Goal: Task Accomplishment & Management: Complete application form

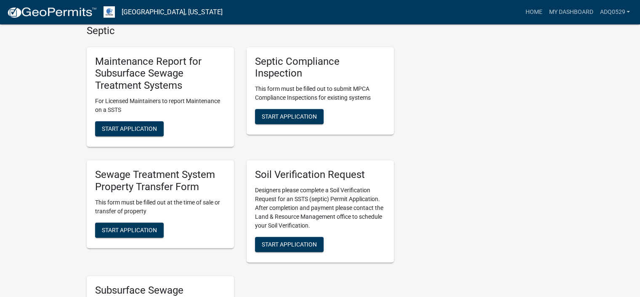
scroll to position [379, 0]
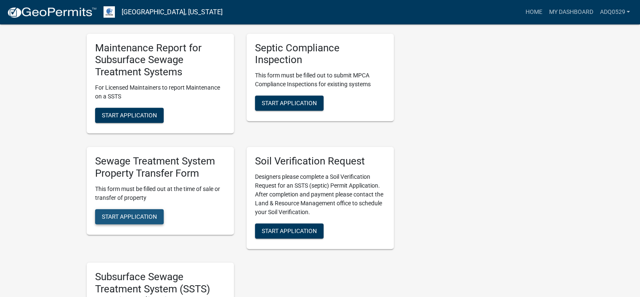
click at [130, 216] on span "Start Application" at bounding box center [129, 216] width 55 height 7
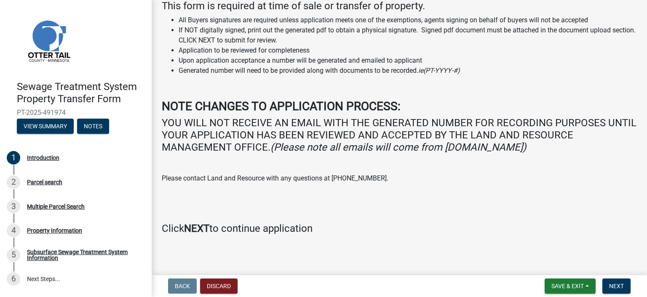
scroll to position [67, 0]
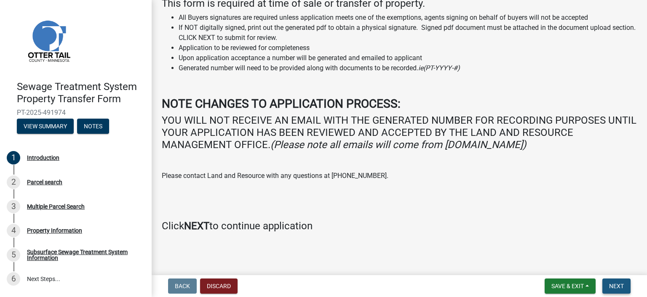
click at [619, 283] on span "Next" at bounding box center [616, 286] width 15 height 7
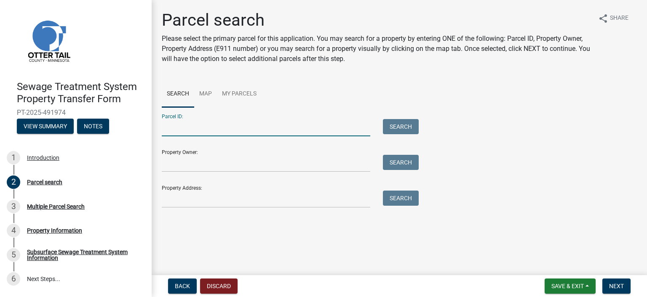
click at [220, 128] on input "Parcel ID:" at bounding box center [266, 127] width 208 height 17
paste input "71.003.99.1092.000"
type input "71.003.99.1092.000"
click at [608, 283] on button "Next" at bounding box center [616, 286] width 28 height 15
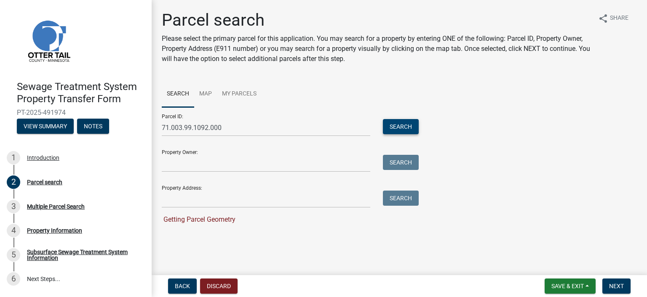
click at [416, 120] on button "Search" at bounding box center [401, 126] width 36 height 15
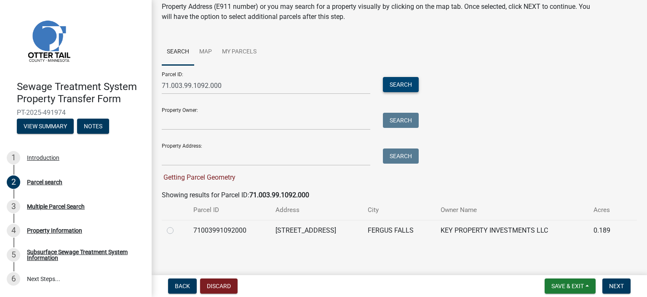
scroll to position [44, 0]
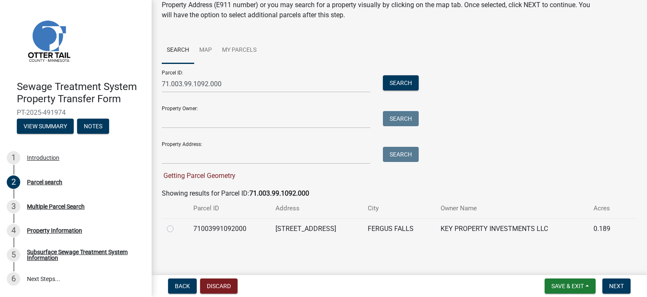
click at [177, 224] on label at bounding box center [177, 224] width 0 height 0
click at [177, 228] on input "radio" at bounding box center [179, 226] width 5 height 5
radio input "true"
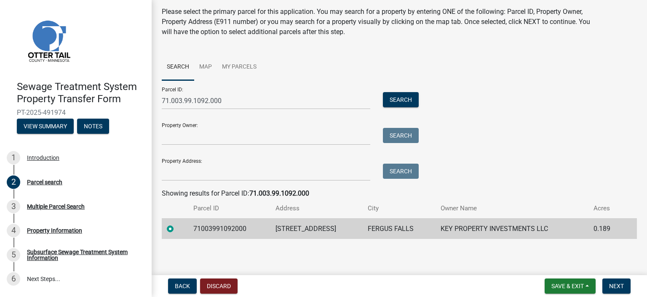
scroll to position [27, 0]
click at [608, 279] on button "Next" at bounding box center [616, 286] width 28 height 15
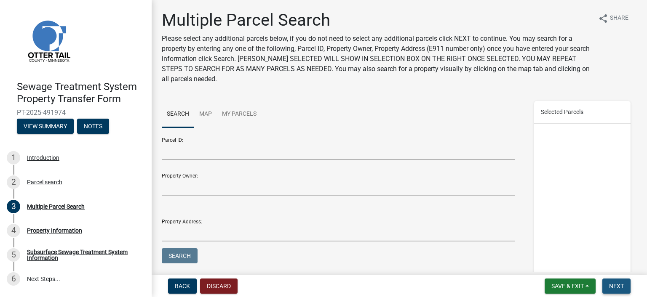
click at [606, 283] on button "Next" at bounding box center [616, 286] width 28 height 15
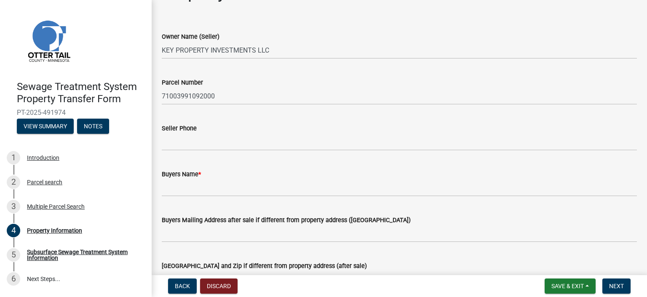
scroll to position [42, 0]
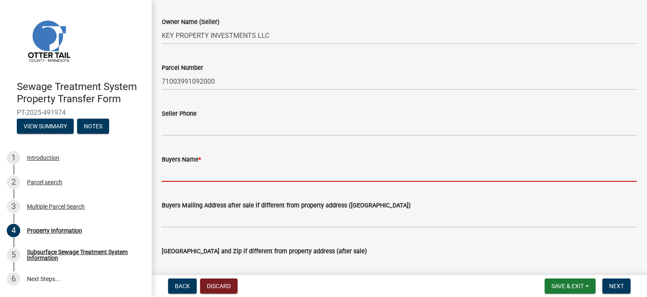
click at [219, 172] on input "Buyers Name *" at bounding box center [399, 173] width 475 height 17
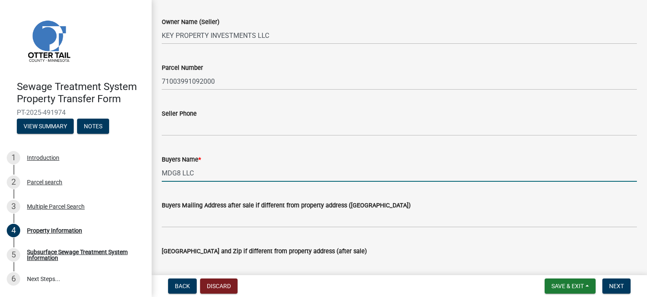
type input "MDG8 LLC"
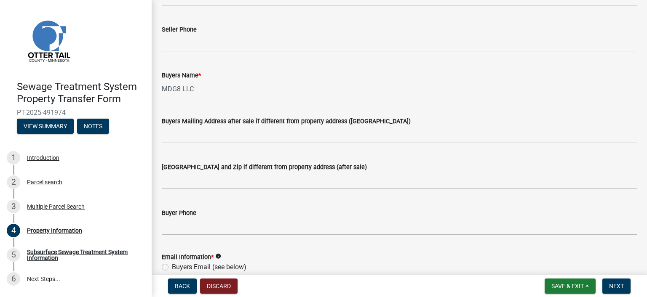
scroll to position [211, 0]
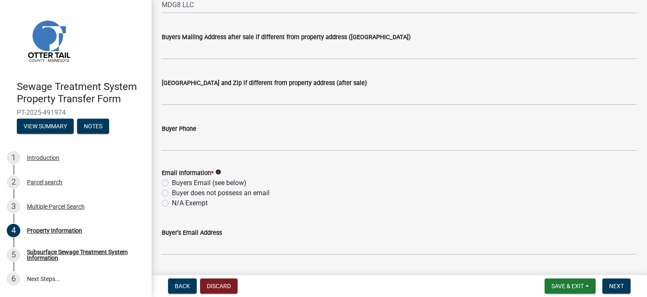
click at [186, 204] on label "N/A Exempt" at bounding box center [190, 203] width 36 height 10
click at [177, 204] on input "N/A Exempt" at bounding box center [174, 200] width 5 height 5
radio input "true"
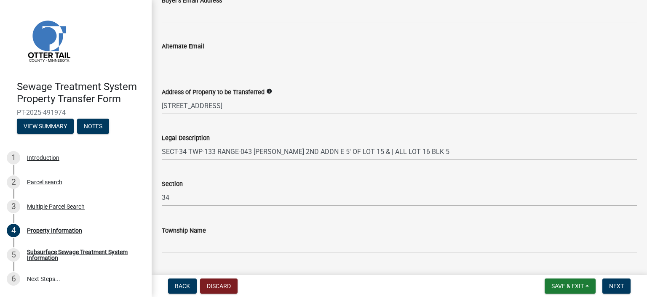
scroll to position [464, 0]
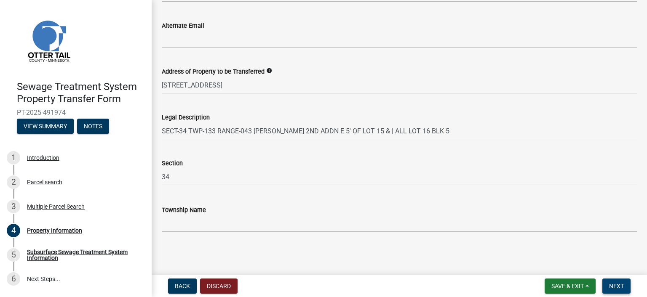
click at [624, 288] on button "Next" at bounding box center [616, 286] width 28 height 15
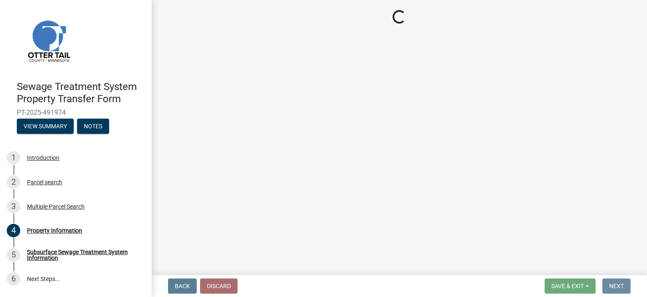
scroll to position [0, 0]
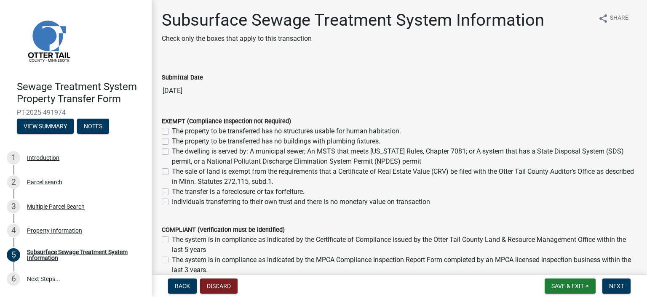
click at [172, 152] on label "The dwelling is served by: A municipal sewer; An MSTS that meets [US_STATE] Rul…" at bounding box center [404, 157] width 465 height 20
click at [172, 152] on input "The dwelling is served by: A municipal sewer; An MSTS that meets [US_STATE] Rul…" at bounding box center [174, 149] width 5 height 5
checkbox input "true"
checkbox input "false"
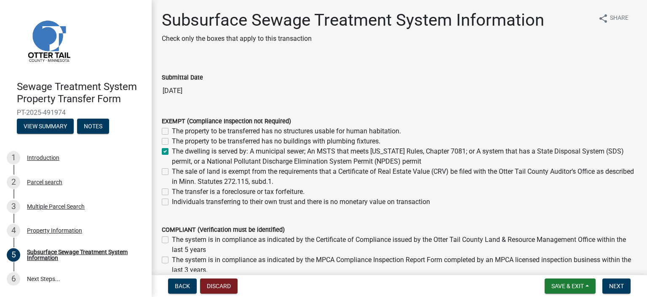
checkbox input "true"
checkbox input "false"
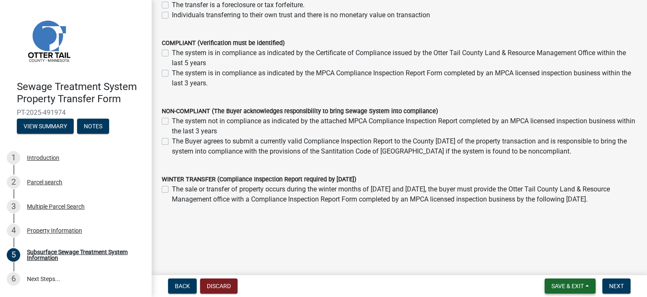
scroll to position [187, 0]
click at [625, 284] on button "Next" at bounding box center [616, 286] width 28 height 15
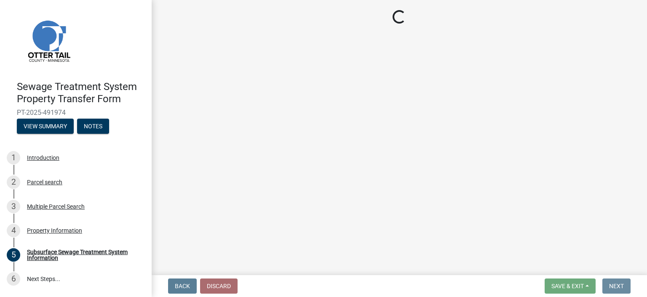
scroll to position [0, 0]
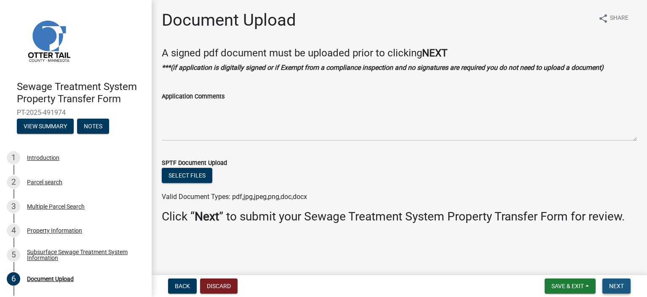
click at [611, 284] on span "Next" at bounding box center [616, 286] width 15 height 7
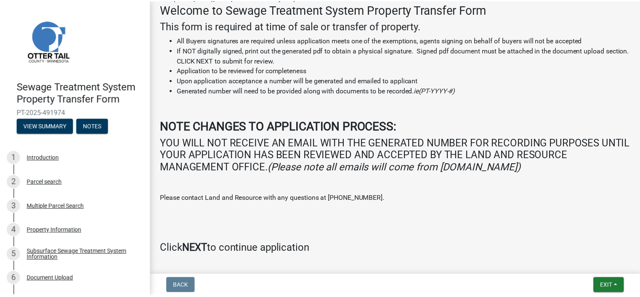
scroll to position [126, 0]
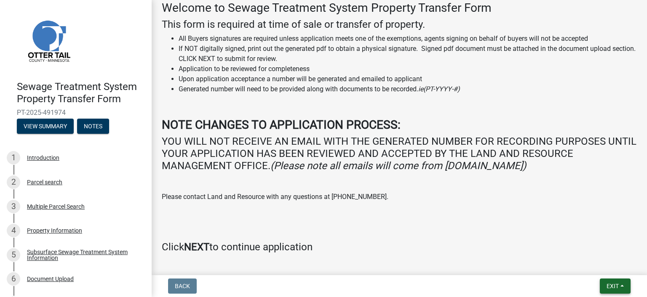
click at [609, 280] on button "Exit" at bounding box center [615, 286] width 31 height 15
click at [601, 264] on button "Save & Exit" at bounding box center [596, 264] width 67 height 20
